Goal: Transaction & Acquisition: Purchase product/service

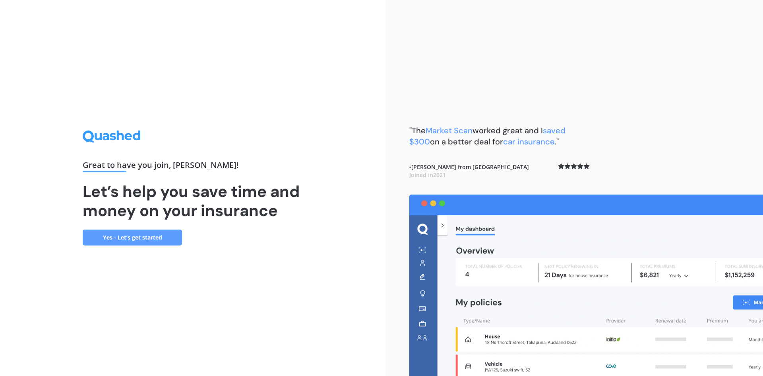
click at [137, 234] on link "Yes - Let’s get started" at bounding box center [132, 237] width 99 height 16
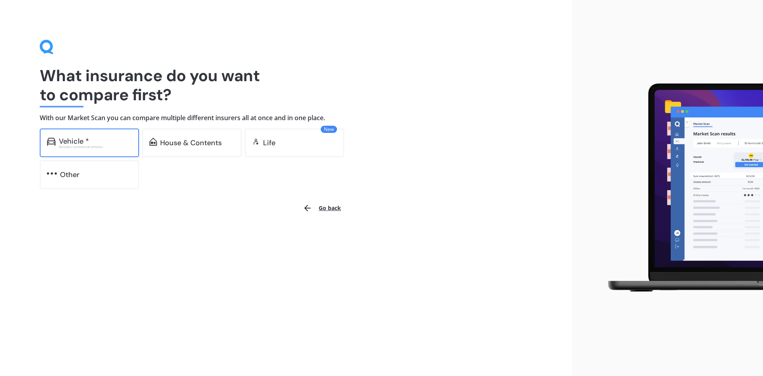
click at [95, 139] on div "Vehicle *" at bounding box center [95, 141] width 73 height 8
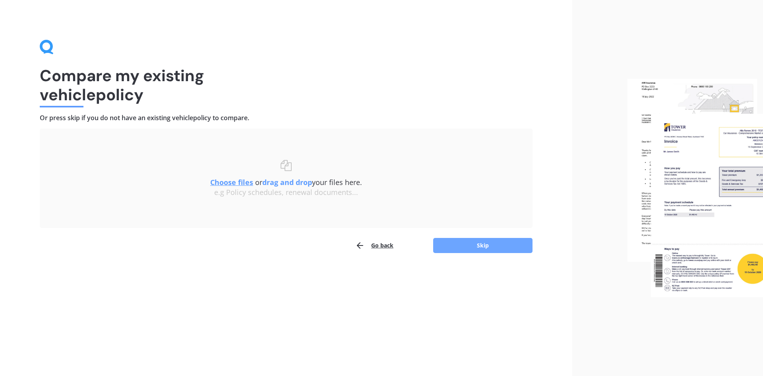
click at [511, 250] on button "Skip" at bounding box center [482, 245] width 99 height 15
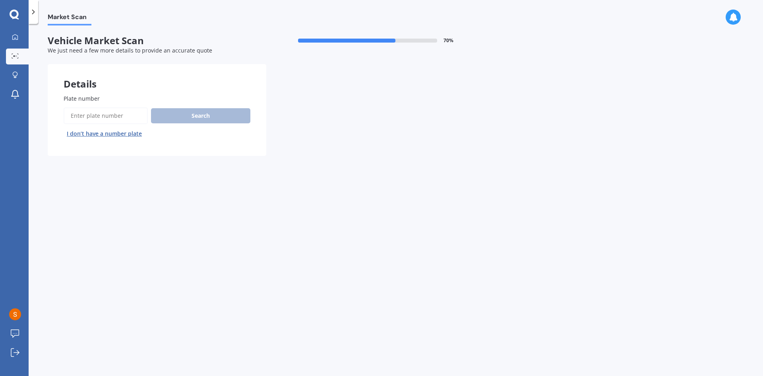
click at [112, 116] on input "Plate number" at bounding box center [106, 115] width 84 height 17
type input "NNN608"
click at [209, 116] on button "Search" at bounding box center [200, 115] width 99 height 15
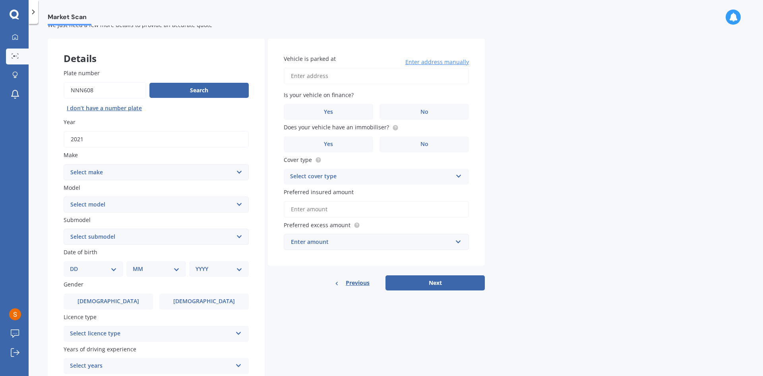
scroll to position [40, 0]
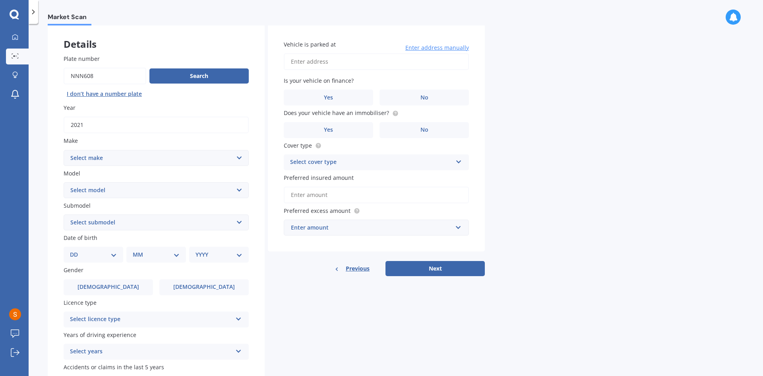
click at [111, 159] on select "Select make AC ALFA ROMEO ASTON [PERSON_NAME] AUDI AUSTIN BEDFORD Bentley BMW B…" at bounding box center [156, 158] width 185 height 16
select select "TOYOTA"
click at [64, 150] on select "Select make AC ALFA ROMEO ASTON [PERSON_NAME] AUDI AUSTIN BEDFORD Bentley BMW B…" at bounding box center [156, 158] width 185 height 16
drag, startPoint x: 104, startPoint y: 78, endPoint x: 103, endPoint y: 74, distance: 4.5
click at [103, 76] on input "Plate number" at bounding box center [105, 76] width 83 height 17
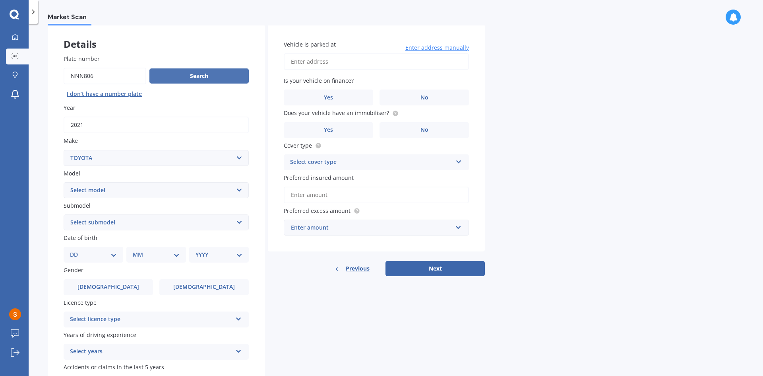
type input "NNN806"
click at [184, 70] on button "Search" at bounding box center [198, 75] width 99 height 15
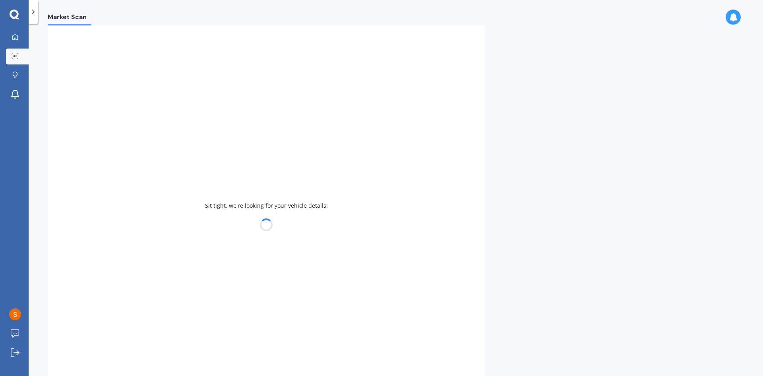
select select "RAV-4"
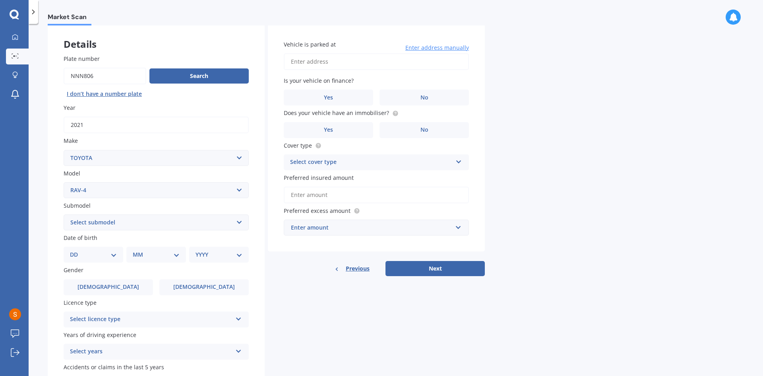
click at [70, 222] on select "Select submodel Diesel EV GX SUV 2.2/4WD/6AT Hybrid Hybrid 2WD Petrol" at bounding box center [156, 222] width 185 height 16
select select "HYBRID"
click at [64, 214] on select "Select submodel Diesel EV GX SUV 2.2/4WD/6AT Hybrid Hybrid 2WD Petrol" at bounding box center [156, 222] width 185 height 16
click at [87, 257] on select "DD 01 02 03 04 05 06 07 08 09 10 11 12 13 14 15 16 17 18 19 20 21 22 23 24 25 2…" at bounding box center [93, 254] width 47 height 9
select select "02"
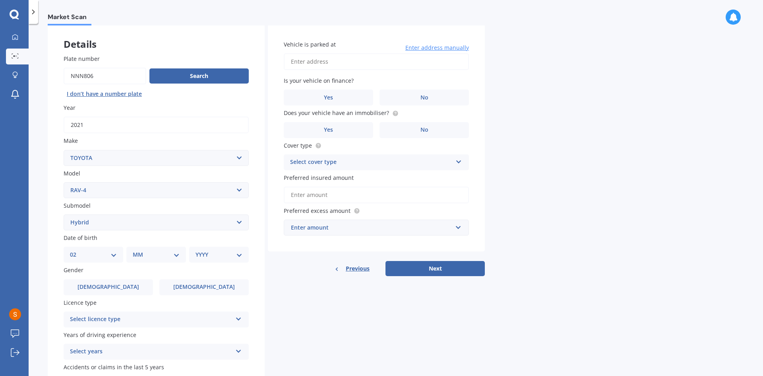
click at [76, 250] on select "DD 01 02 03 04 05 06 07 08 09 10 11 12 13 14 15 16 17 18 19 20 21 22 23 24 25 2…" at bounding box center [93, 254] width 47 height 9
click at [150, 251] on select "MM 01 02 03 04 05 06 07 08 09 10 11 12" at bounding box center [158, 254] width 44 height 9
select select "07"
click at [136, 250] on select "MM 01 02 03 04 05 06 07 08 09 10 11 12" at bounding box center [158, 254] width 44 height 9
click at [214, 252] on select "YYYY 2025 2024 2023 2022 2021 2020 2019 2018 2017 2016 2015 2014 2013 2012 2011…" at bounding box center [218, 254] width 44 height 9
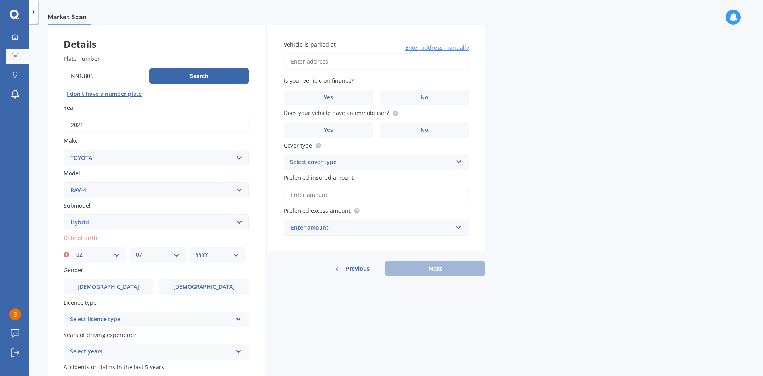
select select "1985"
click at [196, 250] on select "YYYY 2025 2024 2023 2022 2021 2020 2019 2018 2017 2016 2015 2014 2013 2012 2011…" at bounding box center [218, 254] width 44 height 9
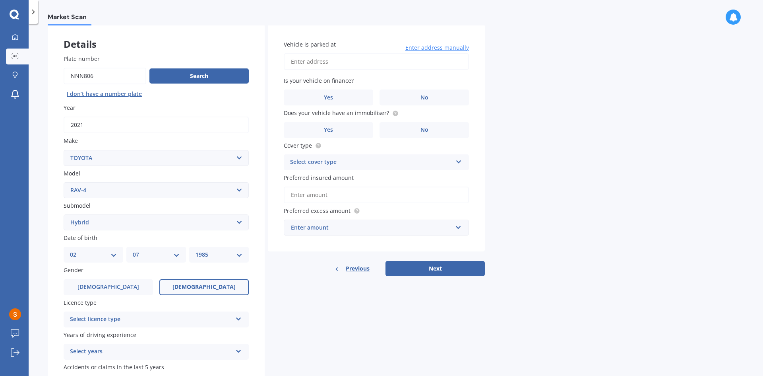
click at [198, 287] on span "[DEMOGRAPHIC_DATA]" at bounding box center [204, 286] width 63 height 7
click at [0, 0] on input "[DEMOGRAPHIC_DATA]" at bounding box center [0, 0] width 0 height 0
click at [124, 316] on div "Select licence type" at bounding box center [151, 319] width 162 height 10
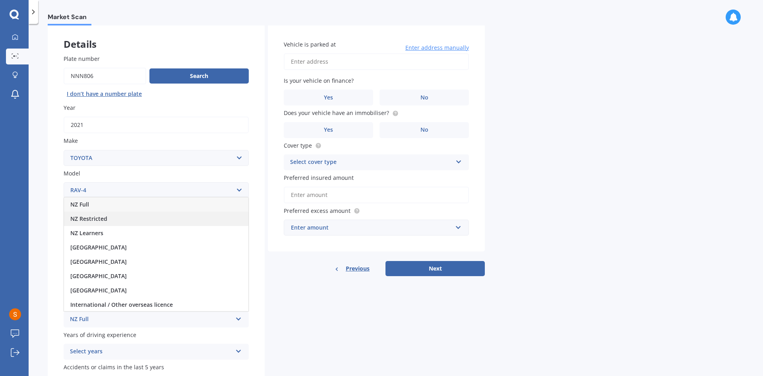
click at [82, 215] on span "NZ Restricted" at bounding box center [88, 219] width 37 height 8
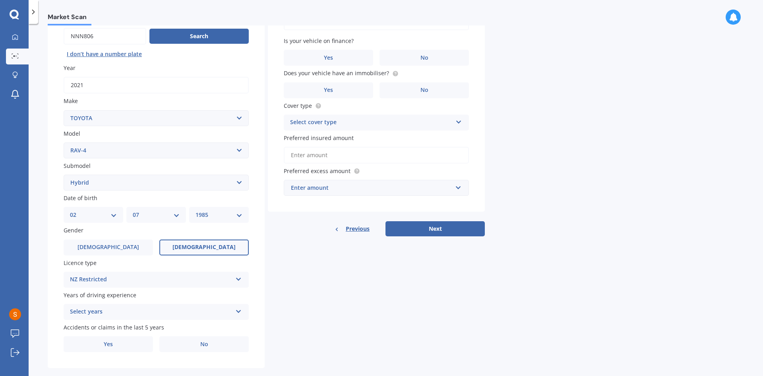
scroll to position [92, 0]
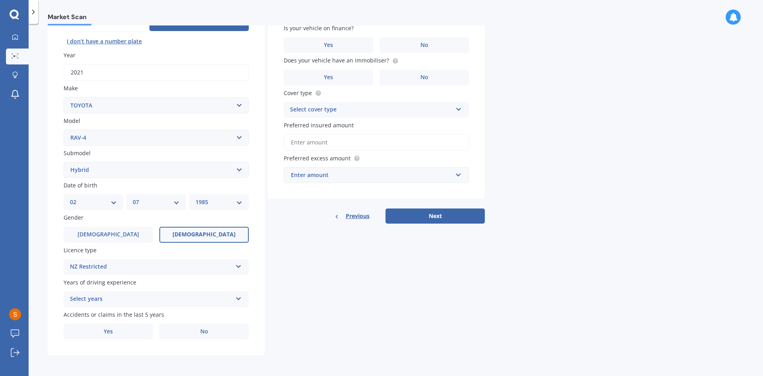
click at [72, 287] on div "Years of driving experience Select years 5 or more years 4 years 3 years 2 year…" at bounding box center [156, 292] width 185 height 29
click at [73, 301] on div "Select years" at bounding box center [151, 299] width 162 height 10
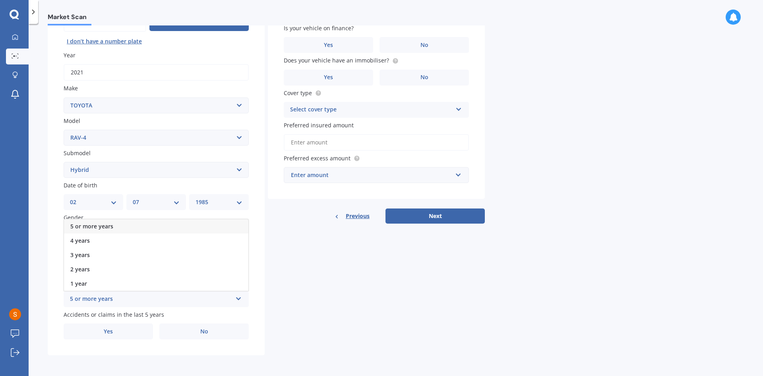
click at [84, 225] on span "5 or more years" at bounding box center [91, 226] width 43 height 8
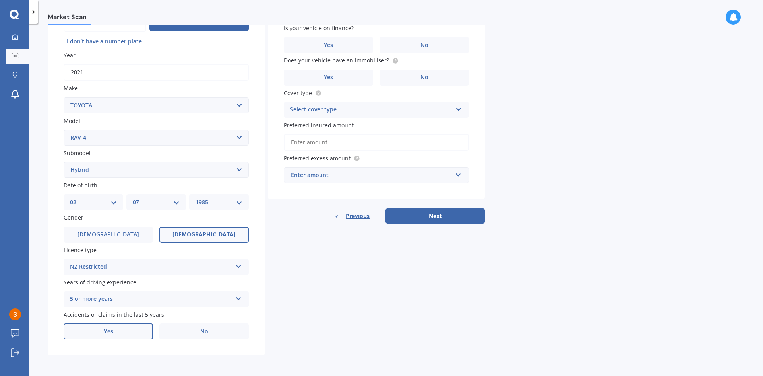
click at [80, 334] on label "Yes" at bounding box center [108, 331] width 89 height 16
click at [0, 0] on input "Yes" at bounding box center [0, 0] width 0 height 0
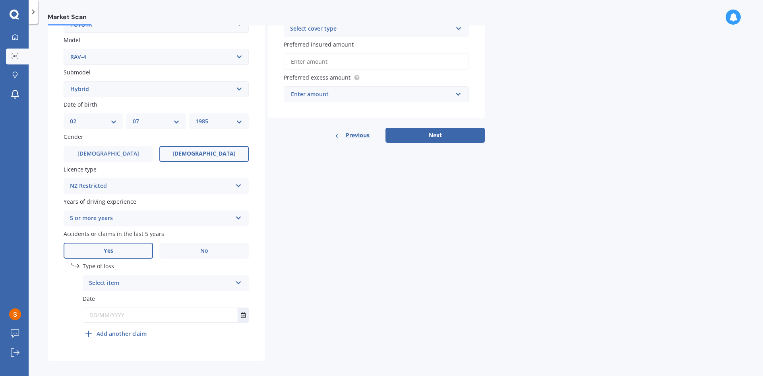
scroll to position [178, 0]
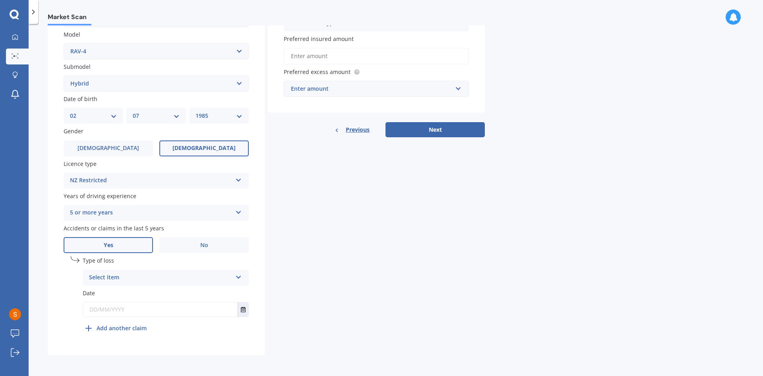
click at [100, 272] on div "Select item At fault accident Not at fault accident" at bounding box center [166, 278] width 166 height 16
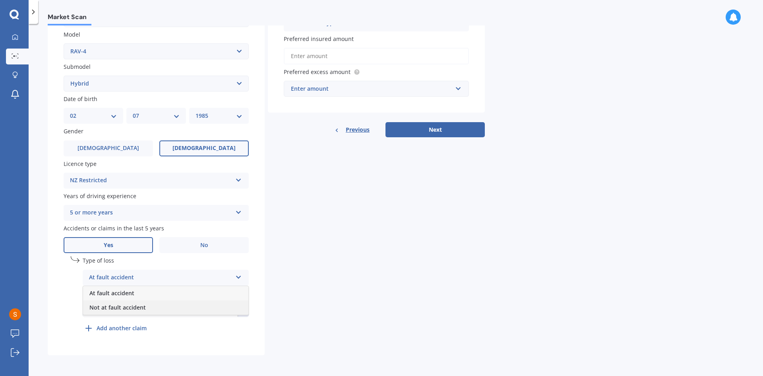
click at [106, 310] on span "Not at fault accident" at bounding box center [117, 307] width 56 height 8
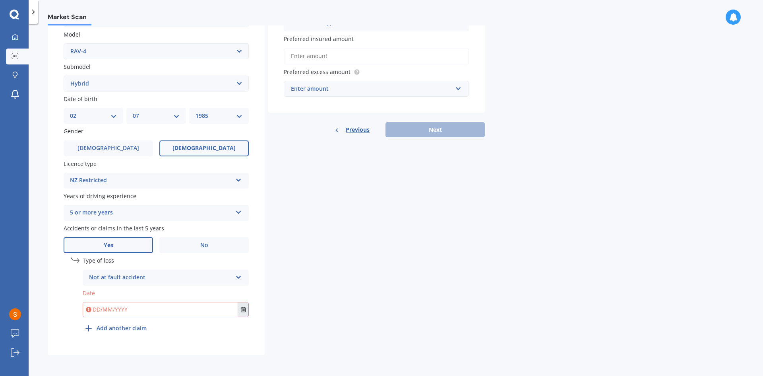
click at [241, 311] on icon "Select date" at bounding box center [243, 309] width 5 height 6
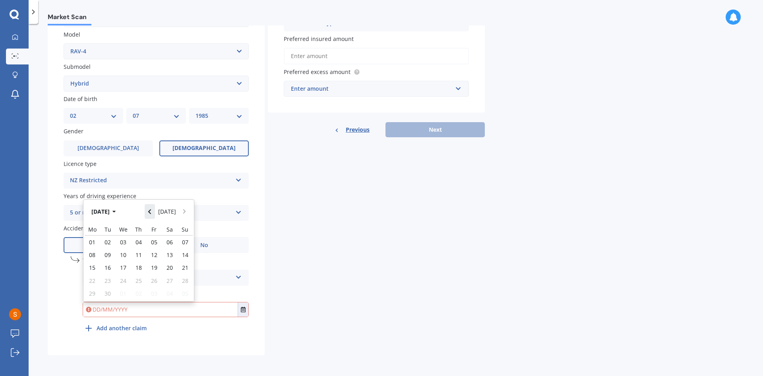
click at [151, 213] on icon "Navigate back" at bounding box center [150, 212] width 4 height 6
click at [114, 240] on div "01" at bounding box center [108, 241] width 16 height 13
type input "[DATE]"
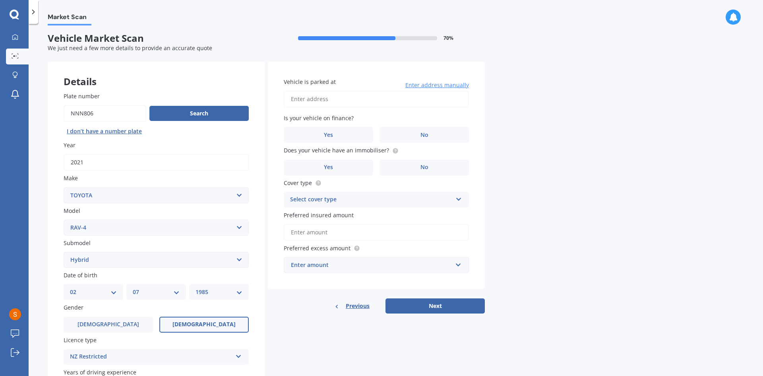
scroll to position [0, 0]
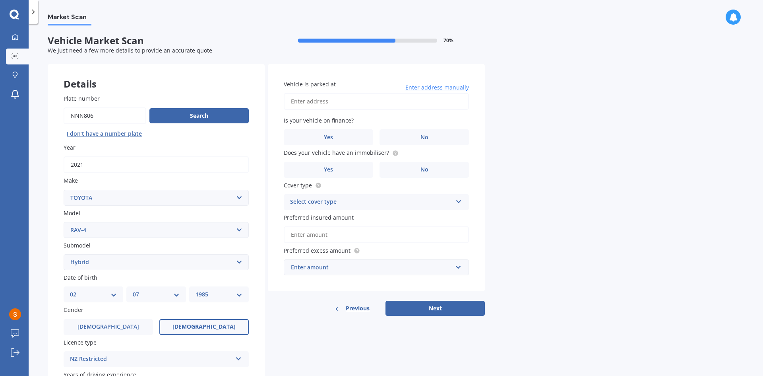
click at [313, 102] on input "Vehicle is parked at" at bounding box center [376, 101] width 185 height 17
drag, startPoint x: 414, startPoint y: 101, endPoint x: 339, endPoint y: 99, distance: 75.2
click at [339, 99] on input "[STREET_ADDRESS]" at bounding box center [376, 101] width 185 height 17
type input "[STREET_ADDRESS]"
click at [309, 135] on label "Yes" at bounding box center [328, 137] width 89 height 16
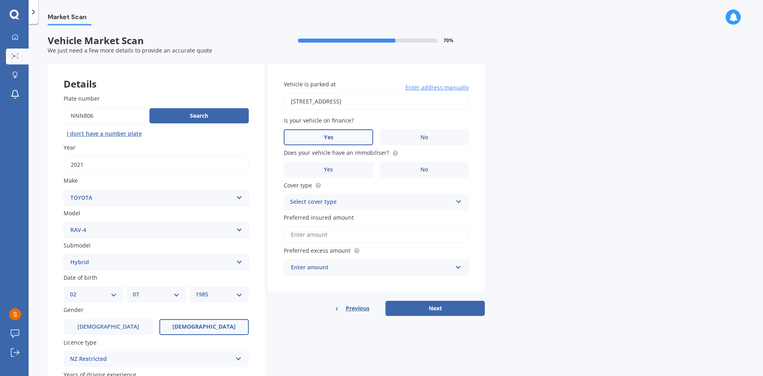
click at [0, 0] on input "Yes" at bounding box center [0, 0] width 0 height 0
click at [441, 166] on label "No" at bounding box center [424, 170] width 89 height 16
click at [0, 0] on input "No" at bounding box center [0, 0] width 0 height 0
click at [340, 204] on div "Select cover type" at bounding box center [371, 202] width 162 height 10
click at [333, 213] on div "Comprehensive" at bounding box center [376, 217] width 184 height 14
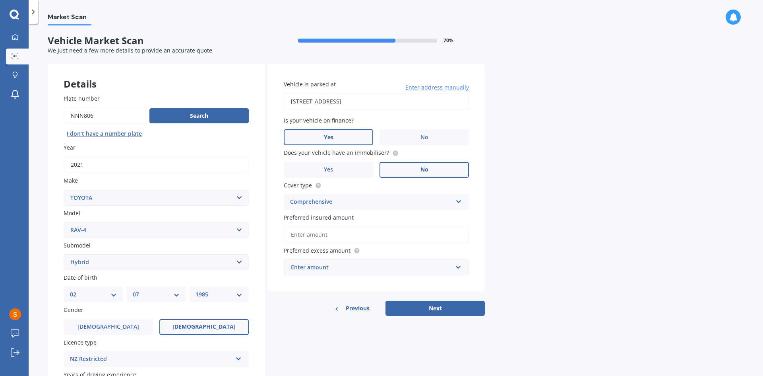
click at [326, 239] on input "Preferred insured amount" at bounding box center [376, 234] width 185 height 17
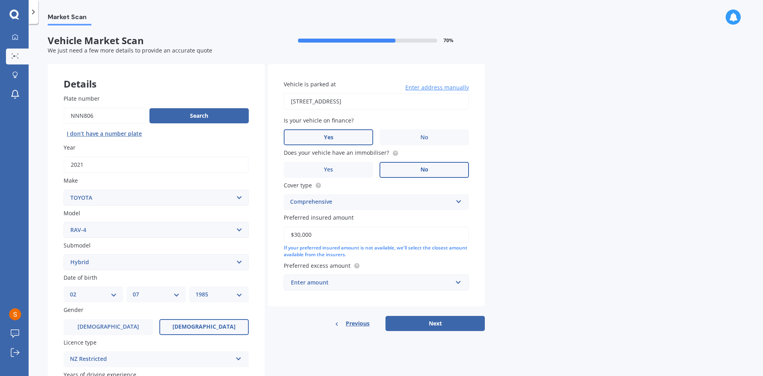
type input "$30,000"
click at [313, 293] on div "Vehicle is parked at [STREET_ADDRESS] Enter address manually Is your vehicle on…" at bounding box center [376, 185] width 217 height 242
click at [312, 285] on div "Enter amount" at bounding box center [371, 282] width 161 height 9
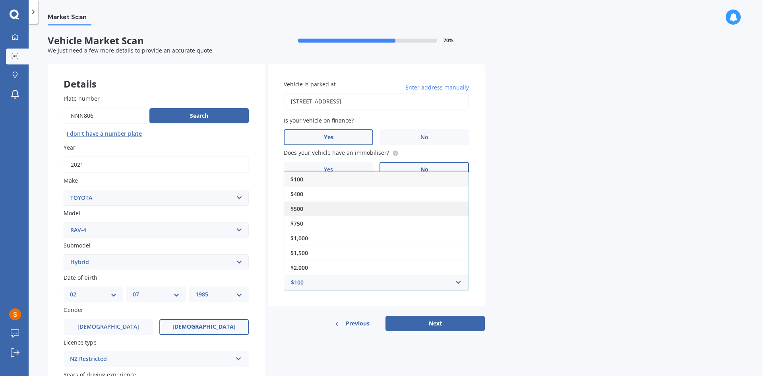
click at [308, 207] on div "$500" at bounding box center [376, 208] width 184 height 15
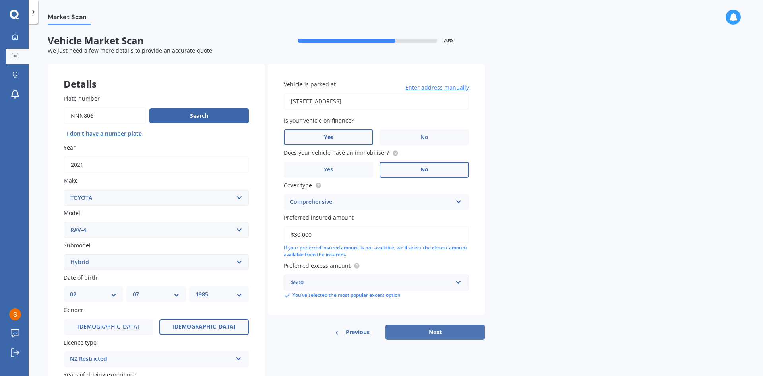
click at [418, 332] on button "Next" at bounding box center [435, 331] width 99 height 15
select select "02"
select select "07"
select select "1985"
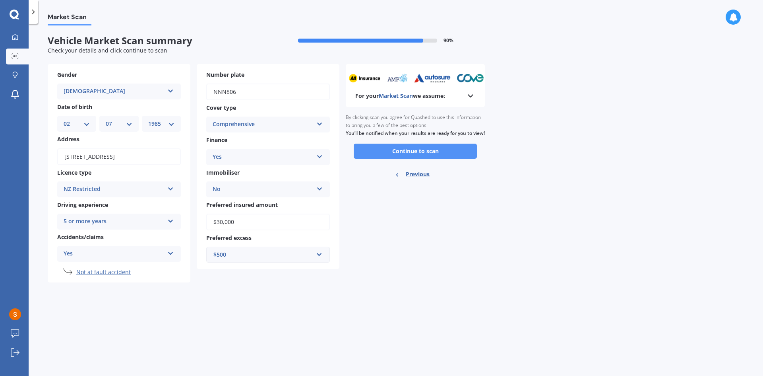
click at [395, 157] on button "Continue to scan" at bounding box center [415, 150] width 123 height 15
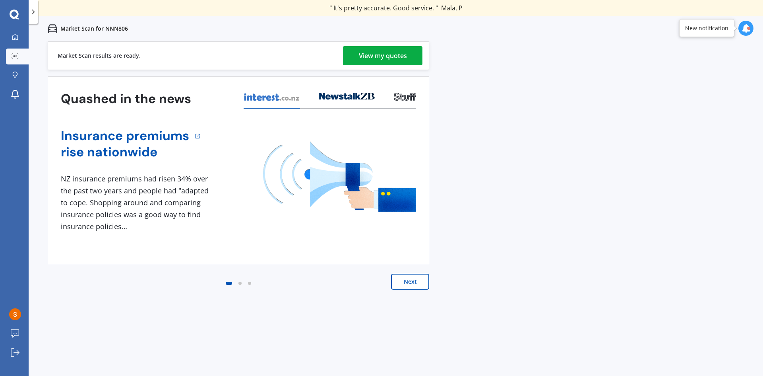
click at [382, 60] on div "View my quotes" at bounding box center [383, 55] width 48 height 19
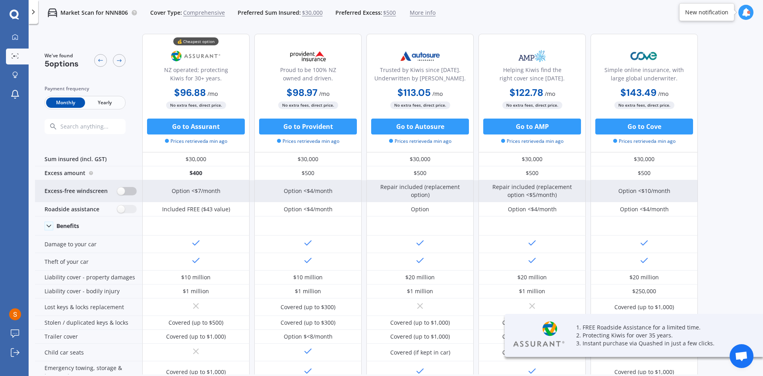
click at [122, 192] on label at bounding box center [126, 191] width 19 height 8
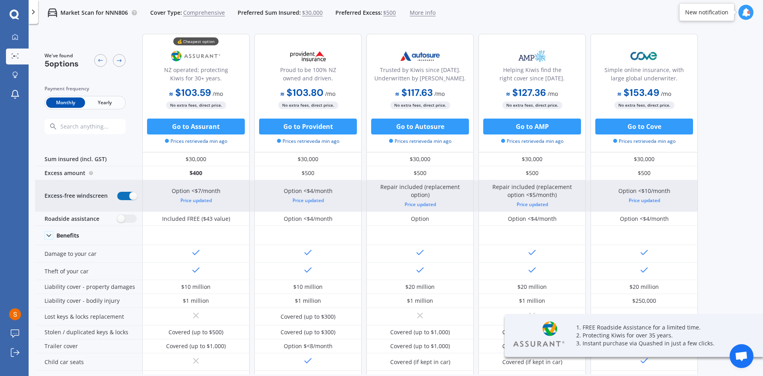
click at [130, 195] on label at bounding box center [126, 196] width 19 height 8
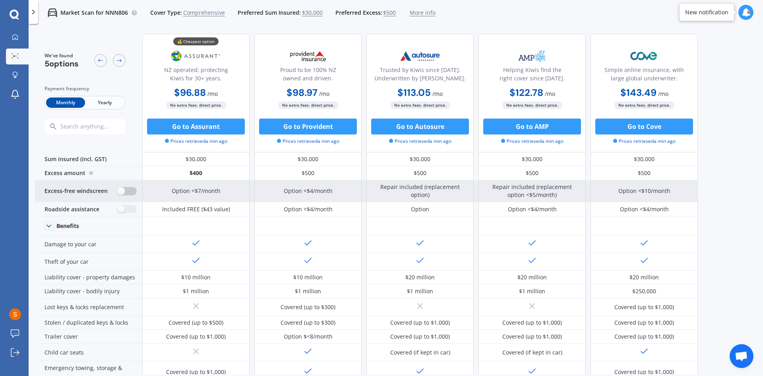
click at [123, 190] on label at bounding box center [126, 191] width 19 height 8
radio input "true"
